Goal: Information Seeking & Learning: Learn about a topic

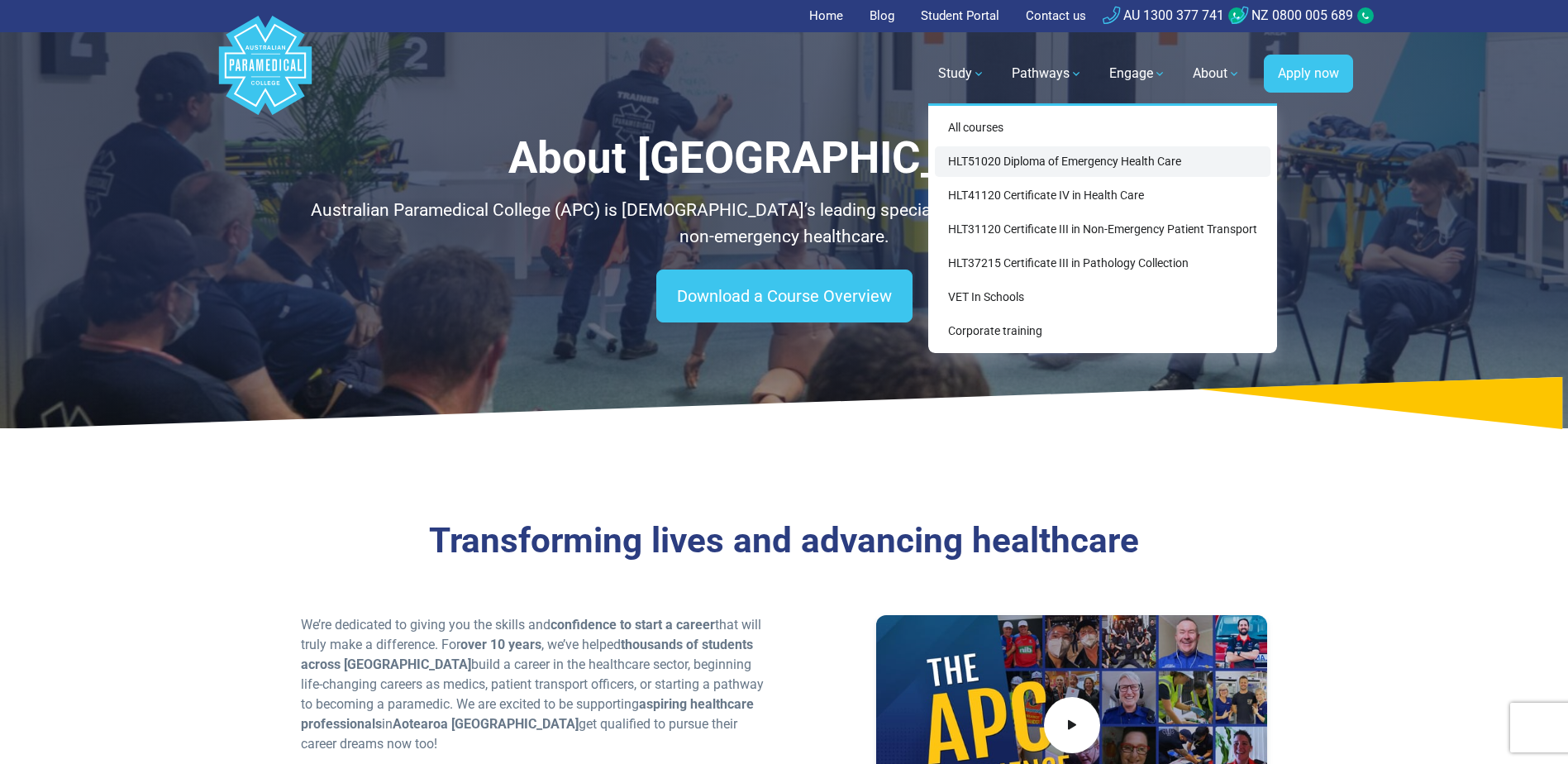
click at [988, 153] on link "HLT51020 Diploma of Emergency Health Care" at bounding box center [1103, 162] width 335 height 30
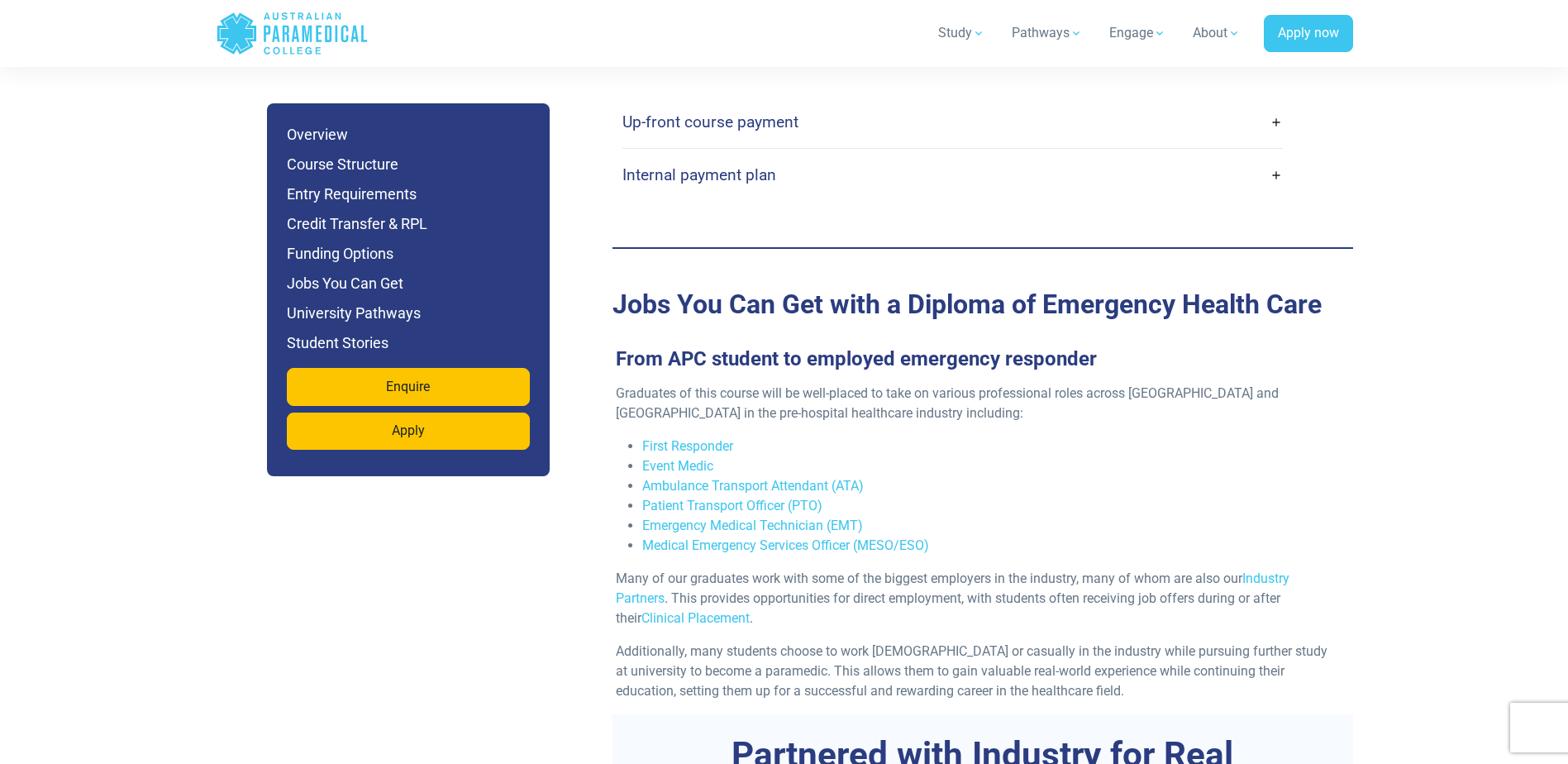
scroll to position [5372, 0]
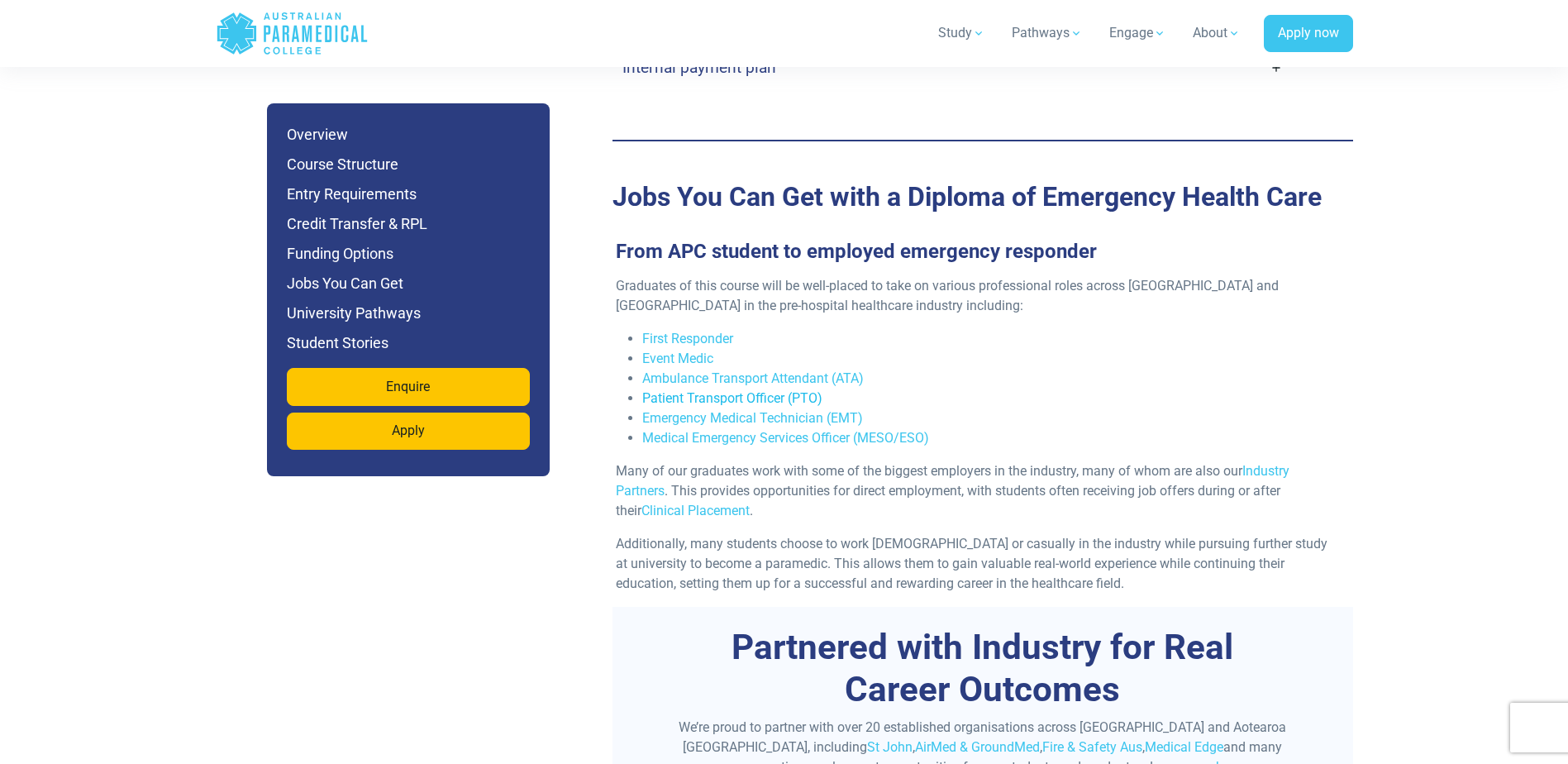
click at [773, 390] on link "Patient Transport Officer (PTO)" at bounding box center [732, 398] width 180 height 16
click at [799, 410] on link "Emergency Medical Technician (EMT)" at bounding box center [752, 418] width 221 height 16
click at [706, 429] on link "Medical Emergency Services Officer (MESO/ESO)" at bounding box center [785, 437] width 287 height 16
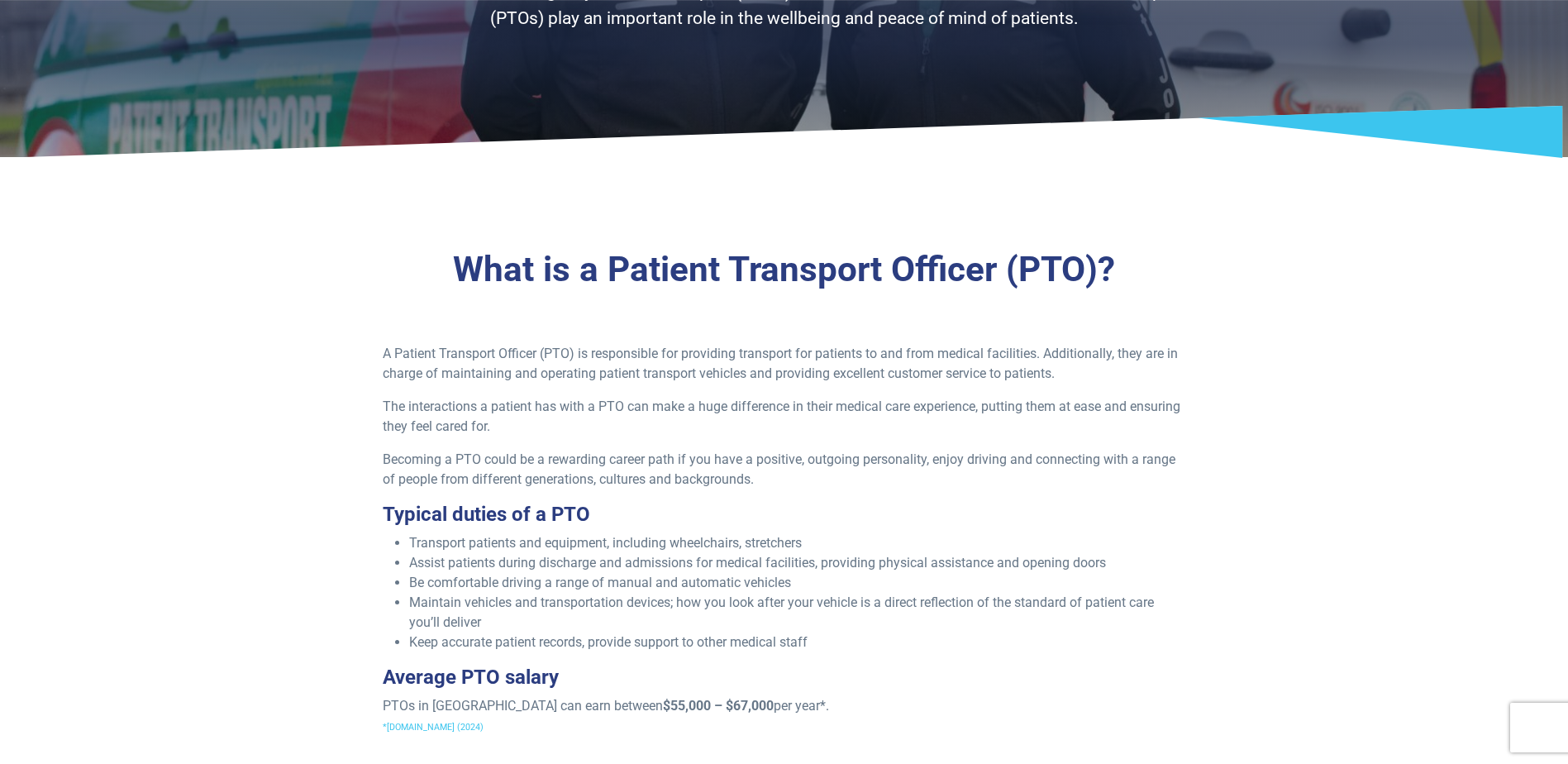
scroll to position [248, 0]
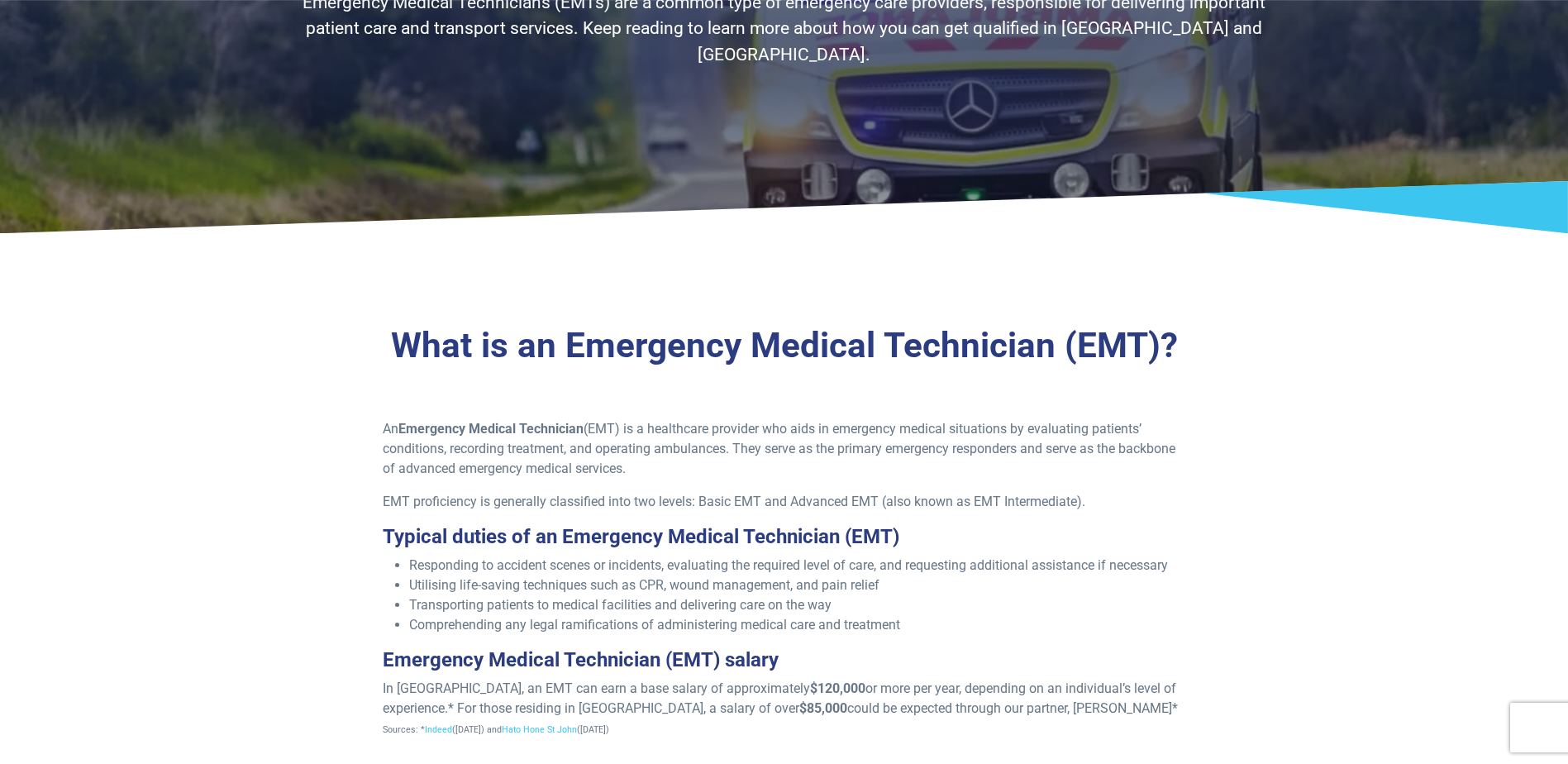
scroll to position [413, 0]
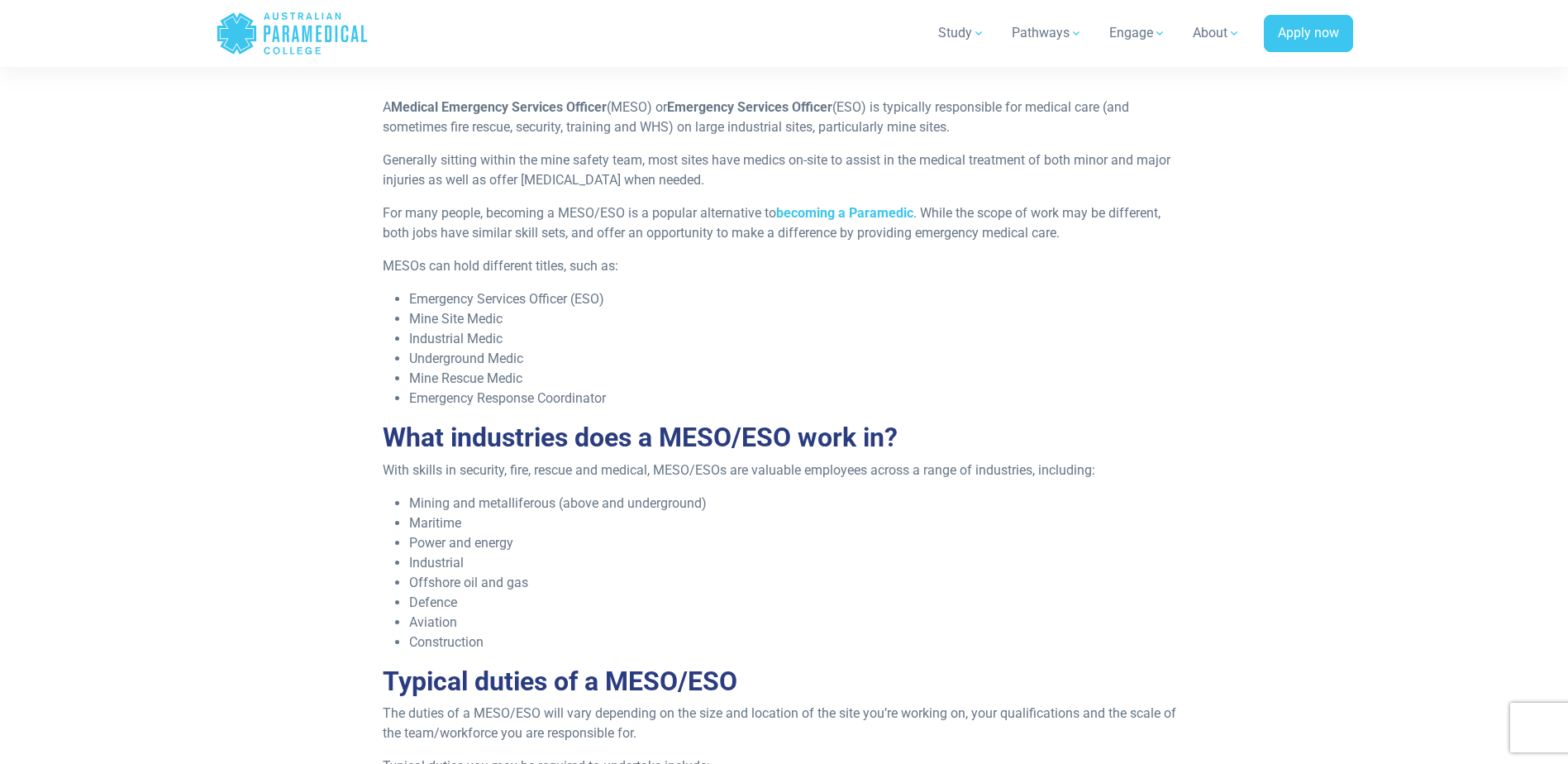
scroll to position [495, 0]
